Goal: Information Seeking & Learning: Learn about a topic

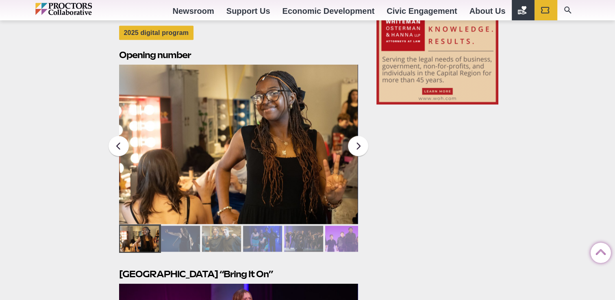
scroll to position [1039, 0]
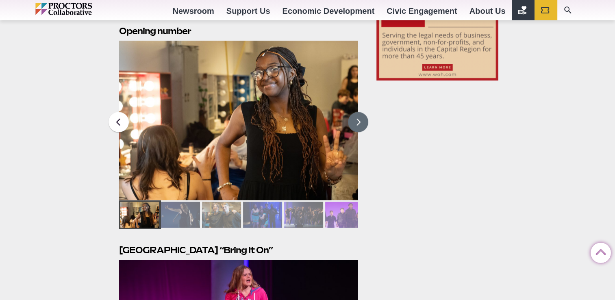
click at [360, 112] on button at bounding box center [358, 122] width 20 height 20
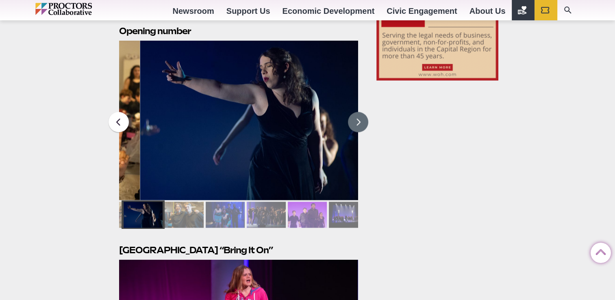
click at [360, 112] on button at bounding box center [358, 122] width 20 height 20
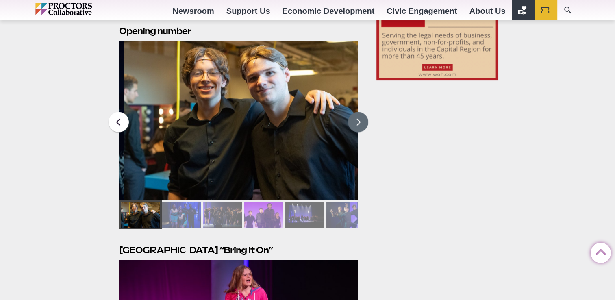
click at [360, 112] on button at bounding box center [358, 122] width 20 height 20
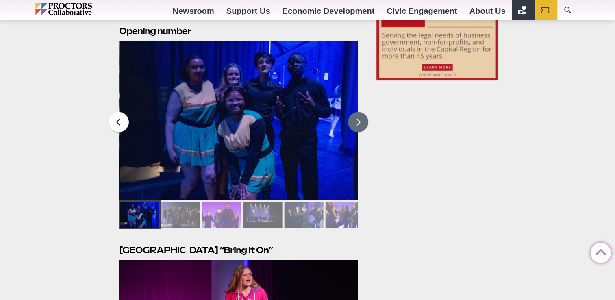
click at [360, 112] on button at bounding box center [358, 122] width 20 height 20
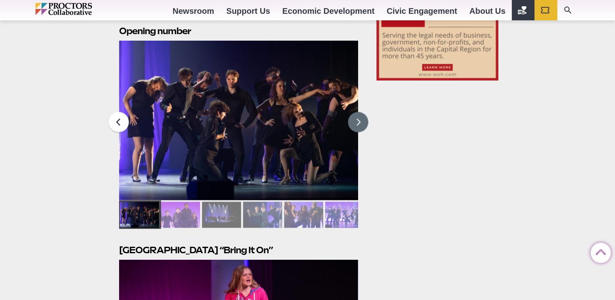
click at [360, 112] on button at bounding box center [358, 122] width 20 height 20
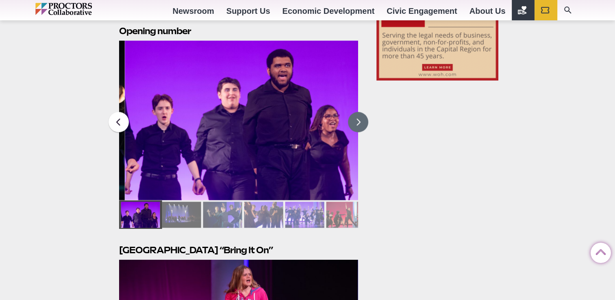
click at [360, 112] on button at bounding box center [358, 122] width 20 height 20
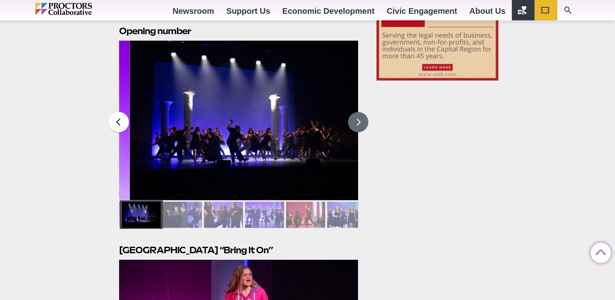
click at [360, 112] on button at bounding box center [358, 122] width 20 height 20
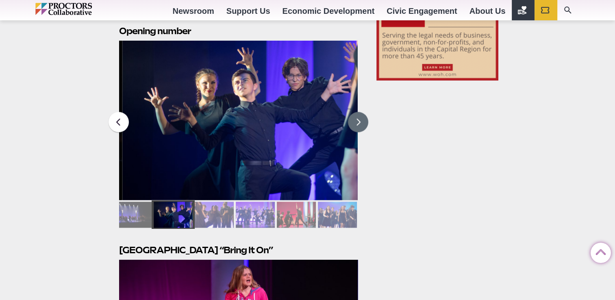
click at [360, 112] on button at bounding box center [358, 122] width 20 height 20
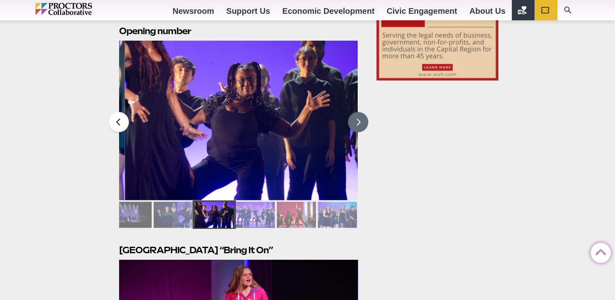
click at [360, 112] on button at bounding box center [358, 122] width 20 height 20
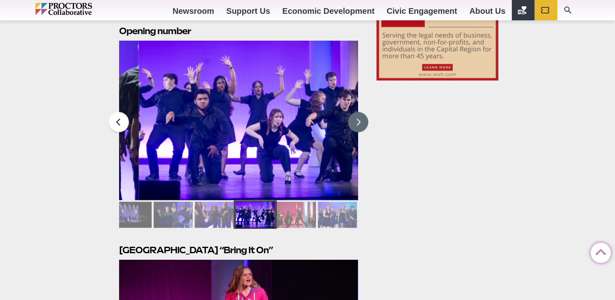
click at [360, 112] on button at bounding box center [358, 122] width 20 height 20
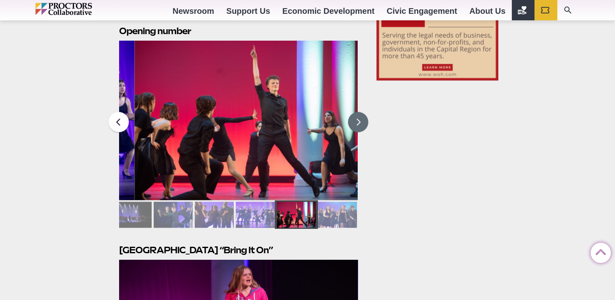
click at [360, 112] on button at bounding box center [358, 122] width 20 height 20
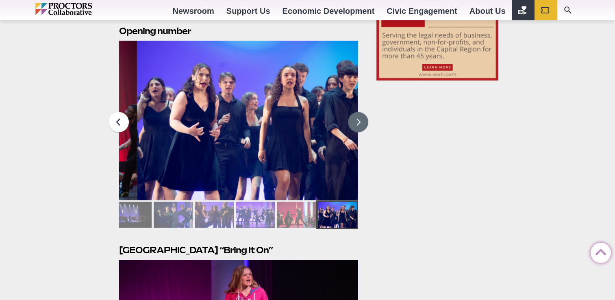
click at [360, 112] on button at bounding box center [358, 122] width 20 height 20
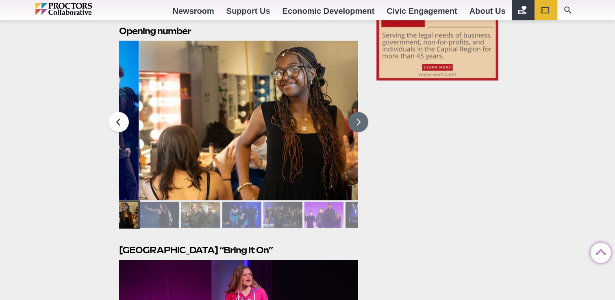
click at [360, 112] on button at bounding box center [358, 122] width 20 height 20
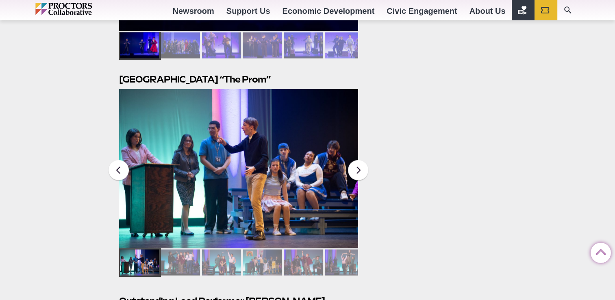
scroll to position [1657, 0]
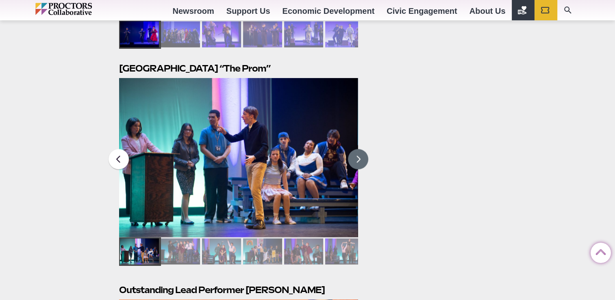
click at [351, 149] on button at bounding box center [358, 159] width 20 height 20
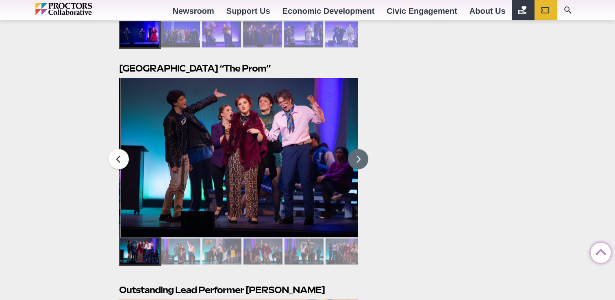
click at [351, 149] on button at bounding box center [358, 159] width 20 height 20
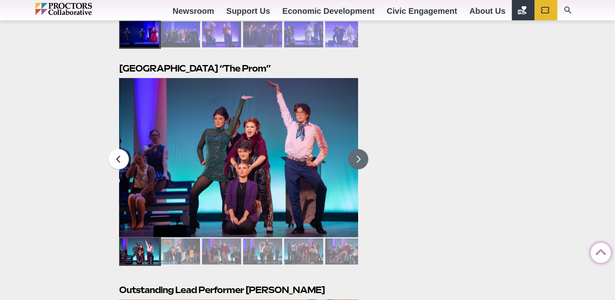
click at [351, 149] on button at bounding box center [358, 159] width 20 height 20
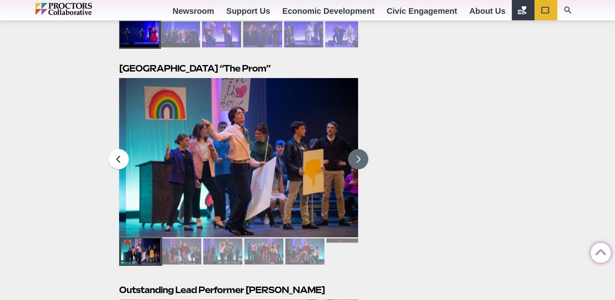
click at [351, 149] on button at bounding box center [358, 159] width 20 height 20
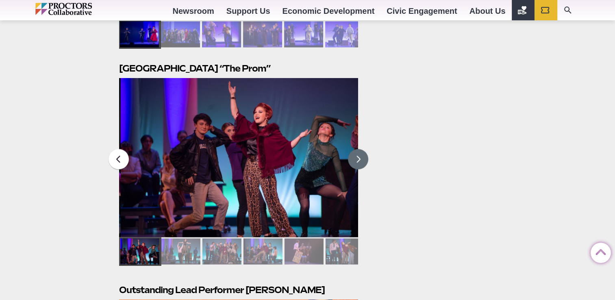
click at [351, 149] on button at bounding box center [358, 159] width 20 height 20
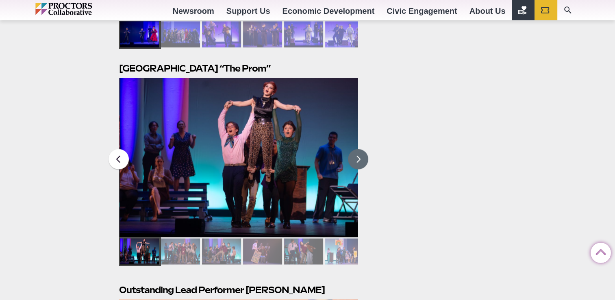
click at [351, 149] on button at bounding box center [358, 159] width 20 height 20
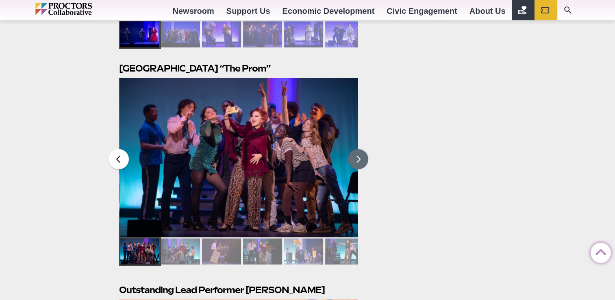
click at [351, 149] on button at bounding box center [358, 159] width 20 height 20
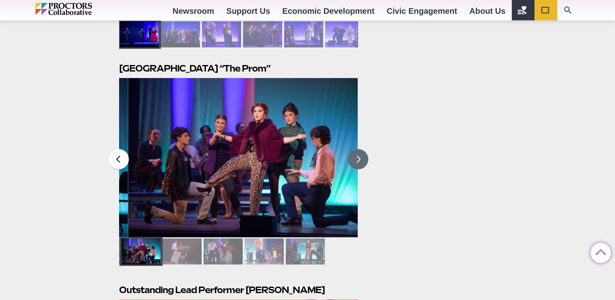
click at [351, 149] on button at bounding box center [358, 159] width 20 height 20
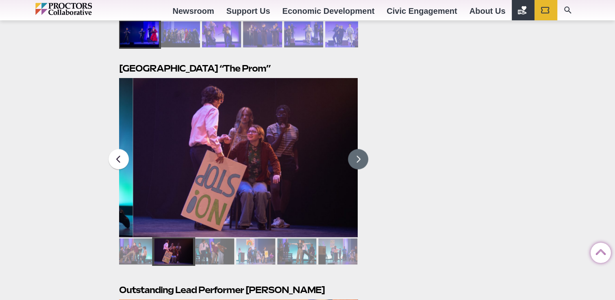
click at [351, 149] on button at bounding box center [358, 159] width 20 height 20
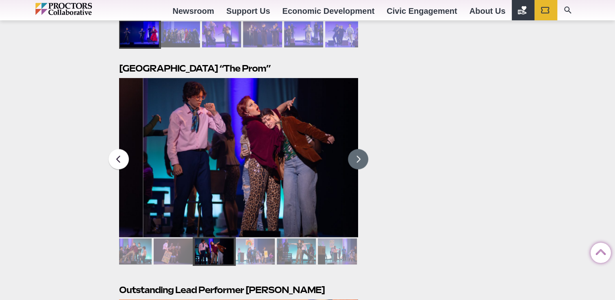
click at [351, 149] on button at bounding box center [358, 159] width 20 height 20
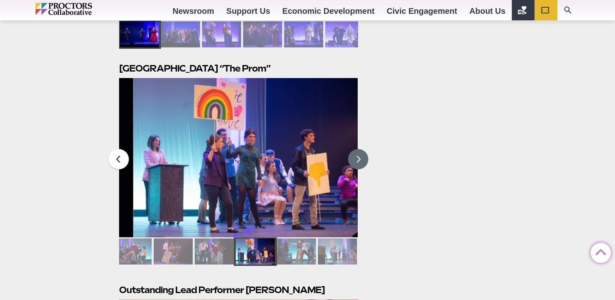
click at [351, 149] on button at bounding box center [358, 159] width 20 height 20
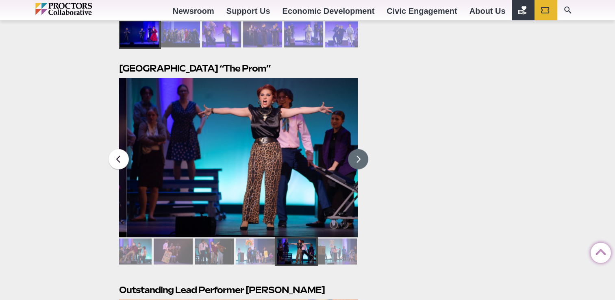
click at [351, 149] on button at bounding box center [358, 159] width 20 height 20
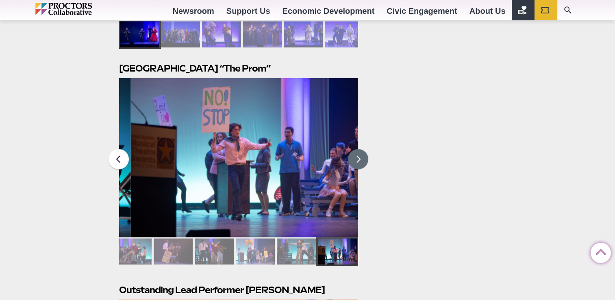
click at [351, 149] on button at bounding box center [358, 159] width 20 height 20
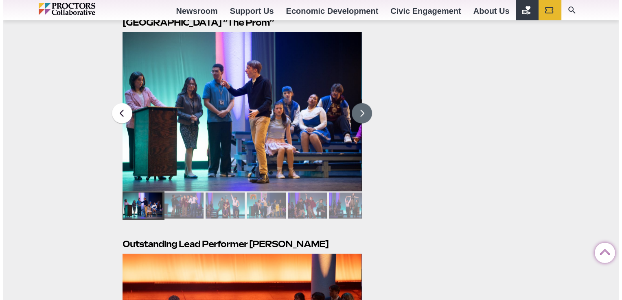
scroll to position [1701, 0]
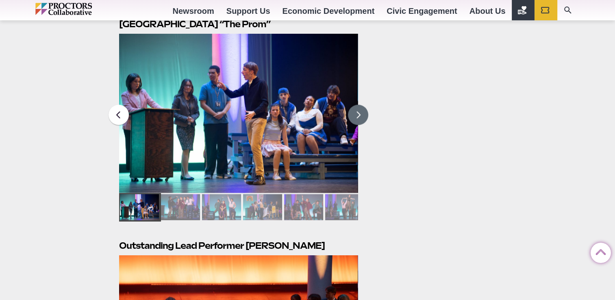
click at [292, 109] on img at bounding box center [238, 113] width 239 height 159
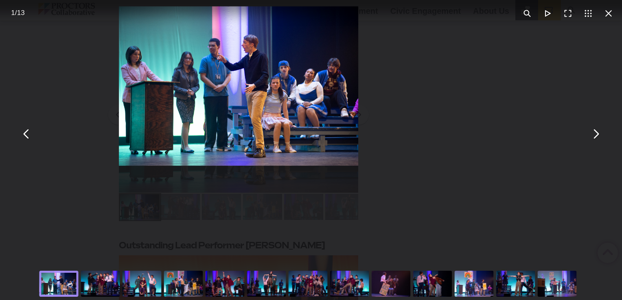
click at [292, 109] on img "You can close this modal content with the ESC key" at bounding box center [238, 86] width 239 height 159
